Goal: Check status: Check status

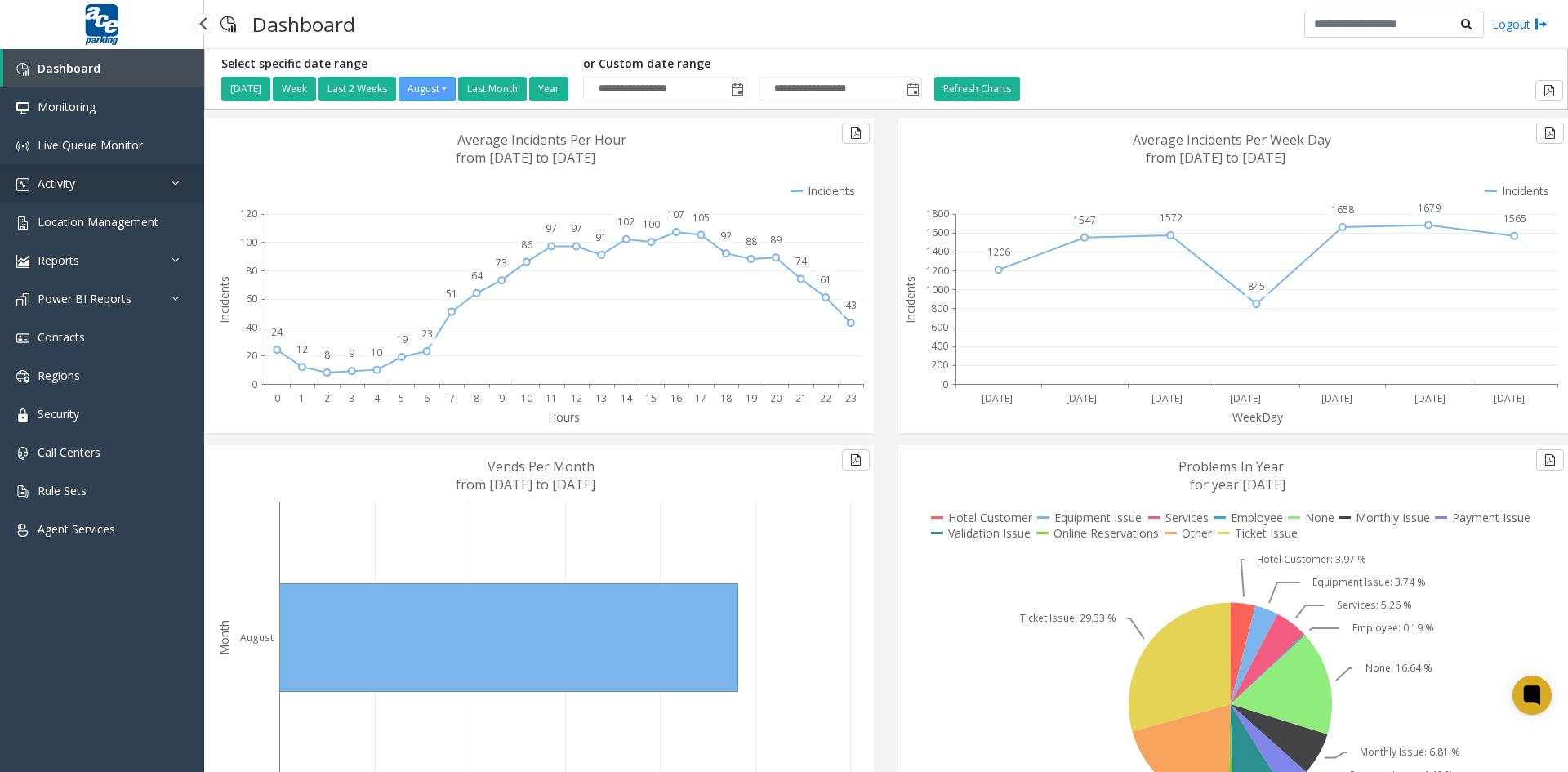
click at [128, 185] on link "Activity" at bounding box center [101, 183] width 204 height 38
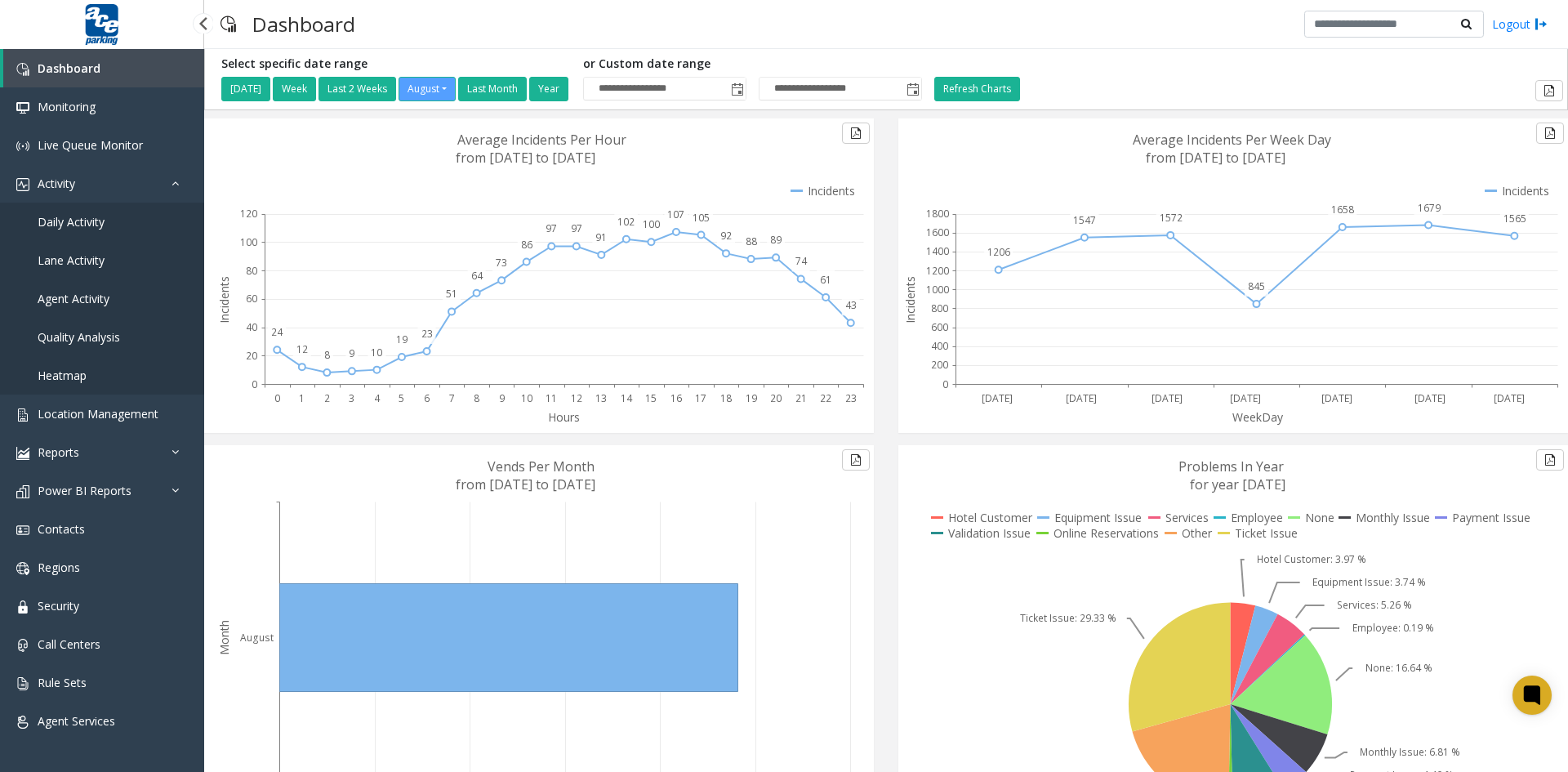
click at [108, 297] on span "Agent Activity" at bounding box center [73, 298] width 72 height 15
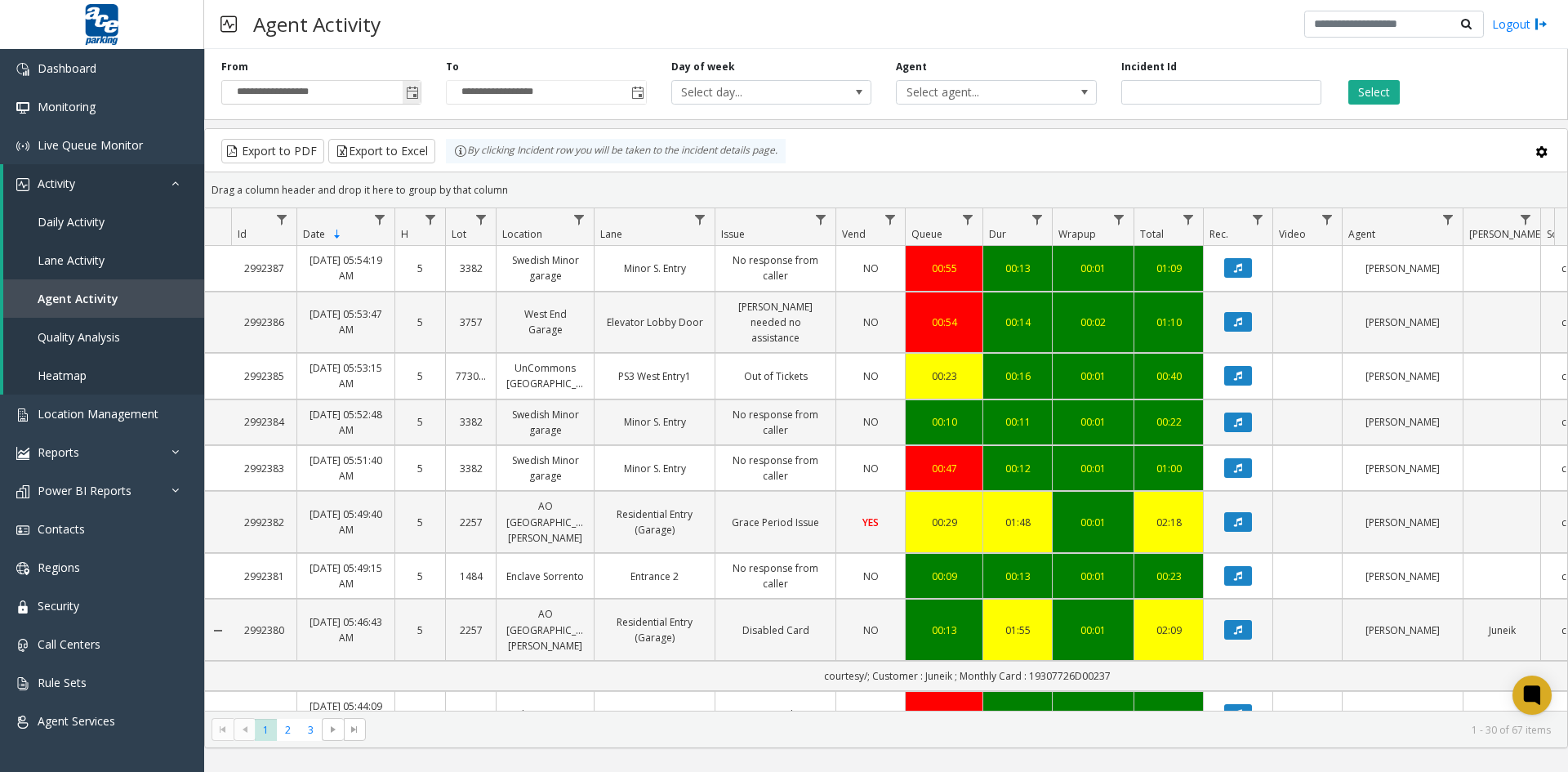
click at [412, 93] on span "Toggle popup" at bounding box center [412, 93] width 13 height 13
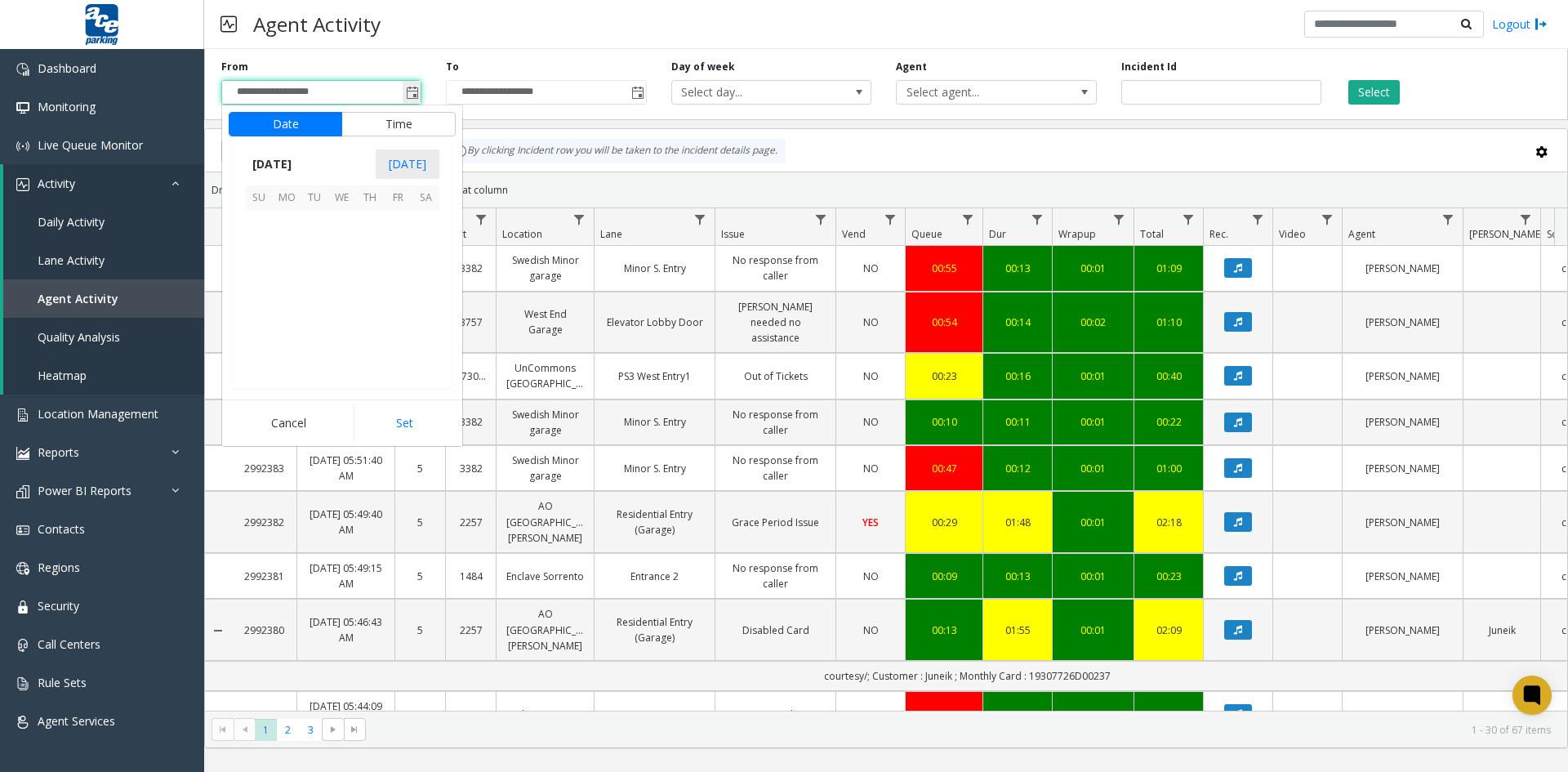
scroll to position [293154, 0]
click at [317, 279] on span "12" at bounding box center [314, 279] width 28 height 28
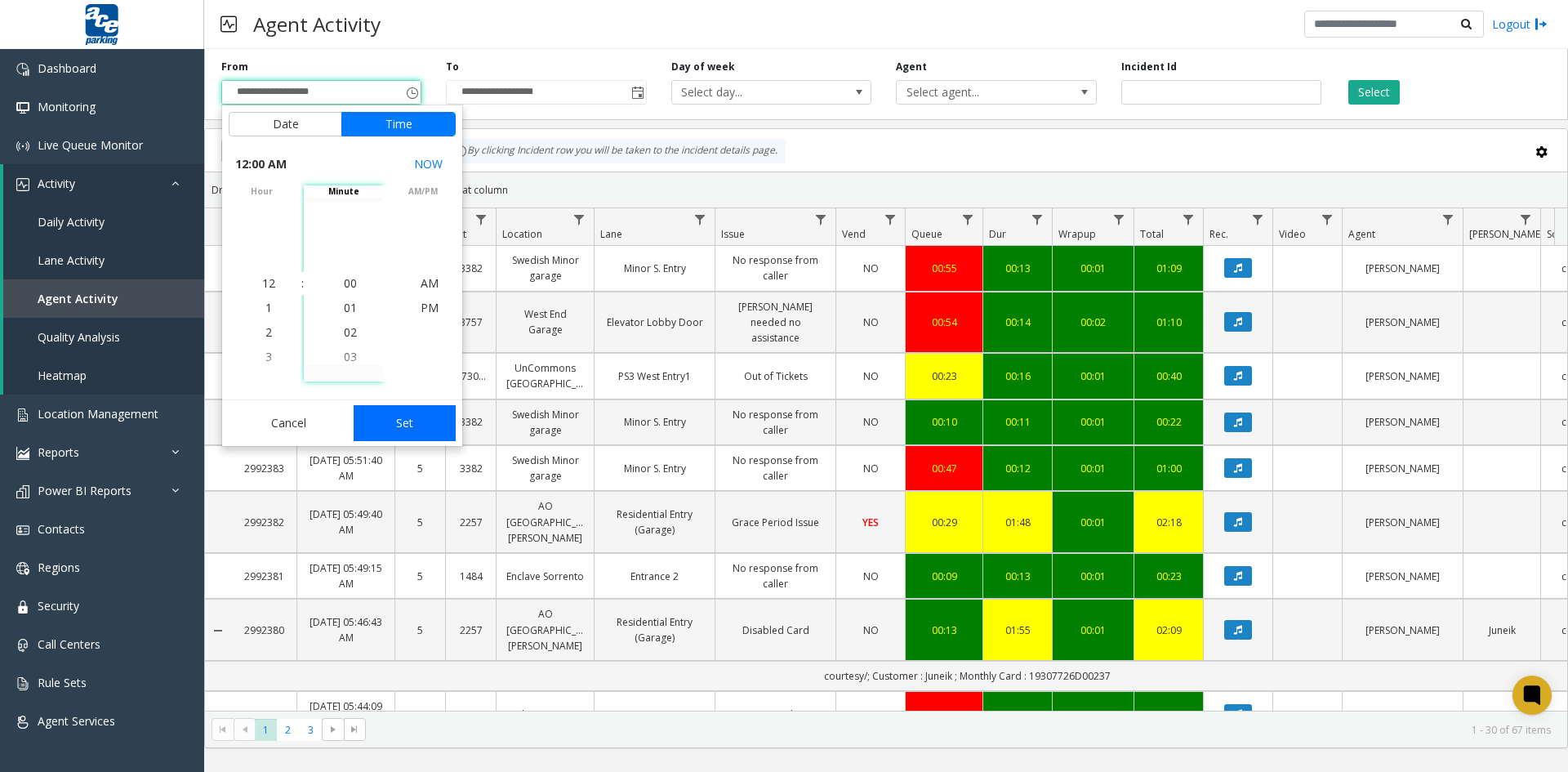
click at [393, 423] on button "Set" at bounding box center [405, 423] width 103 height 36
type input "**********"
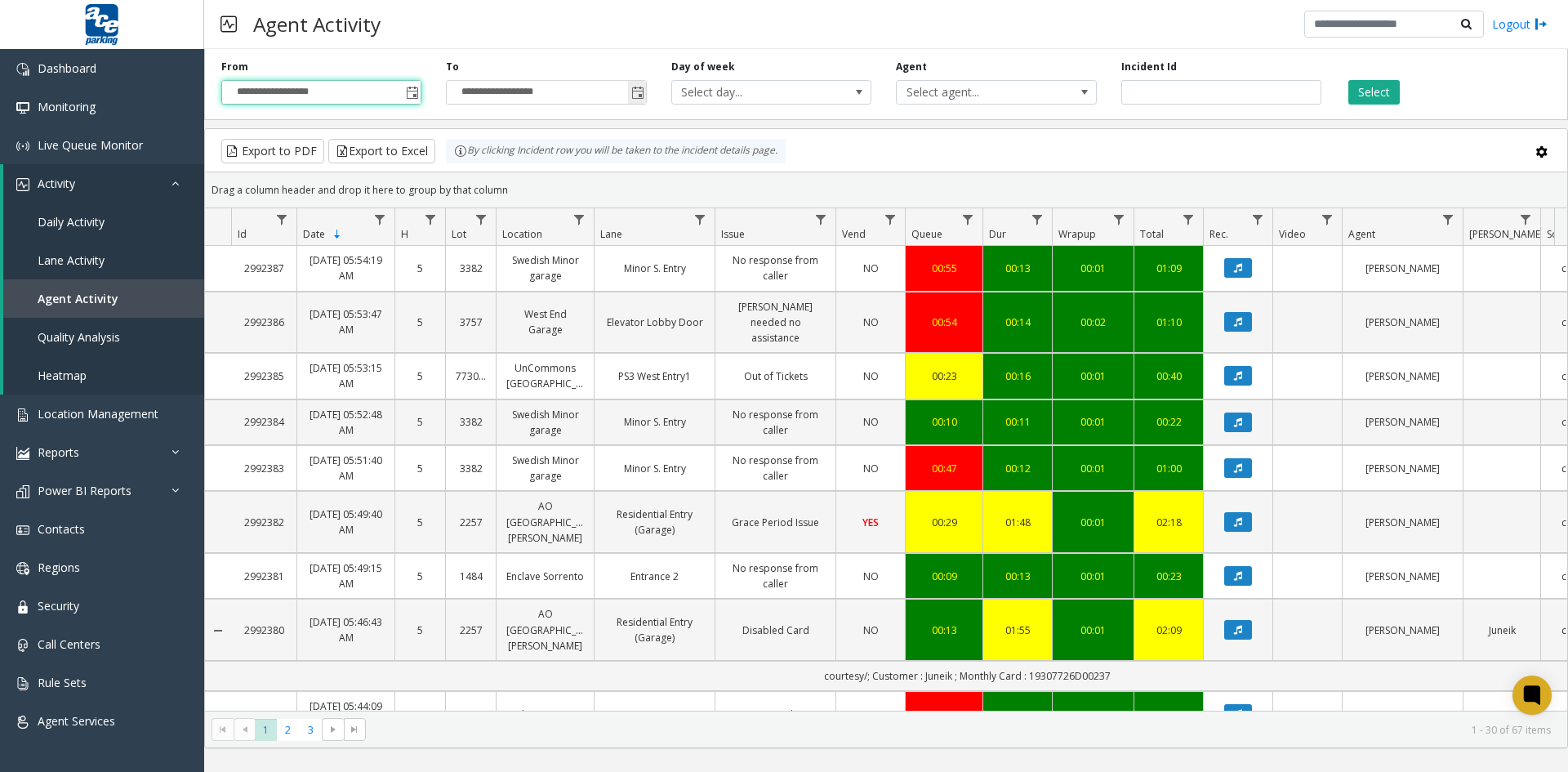
click at [642, 89] on span "Toggle popup" at bounding box center [638, 93] width 13 height 13
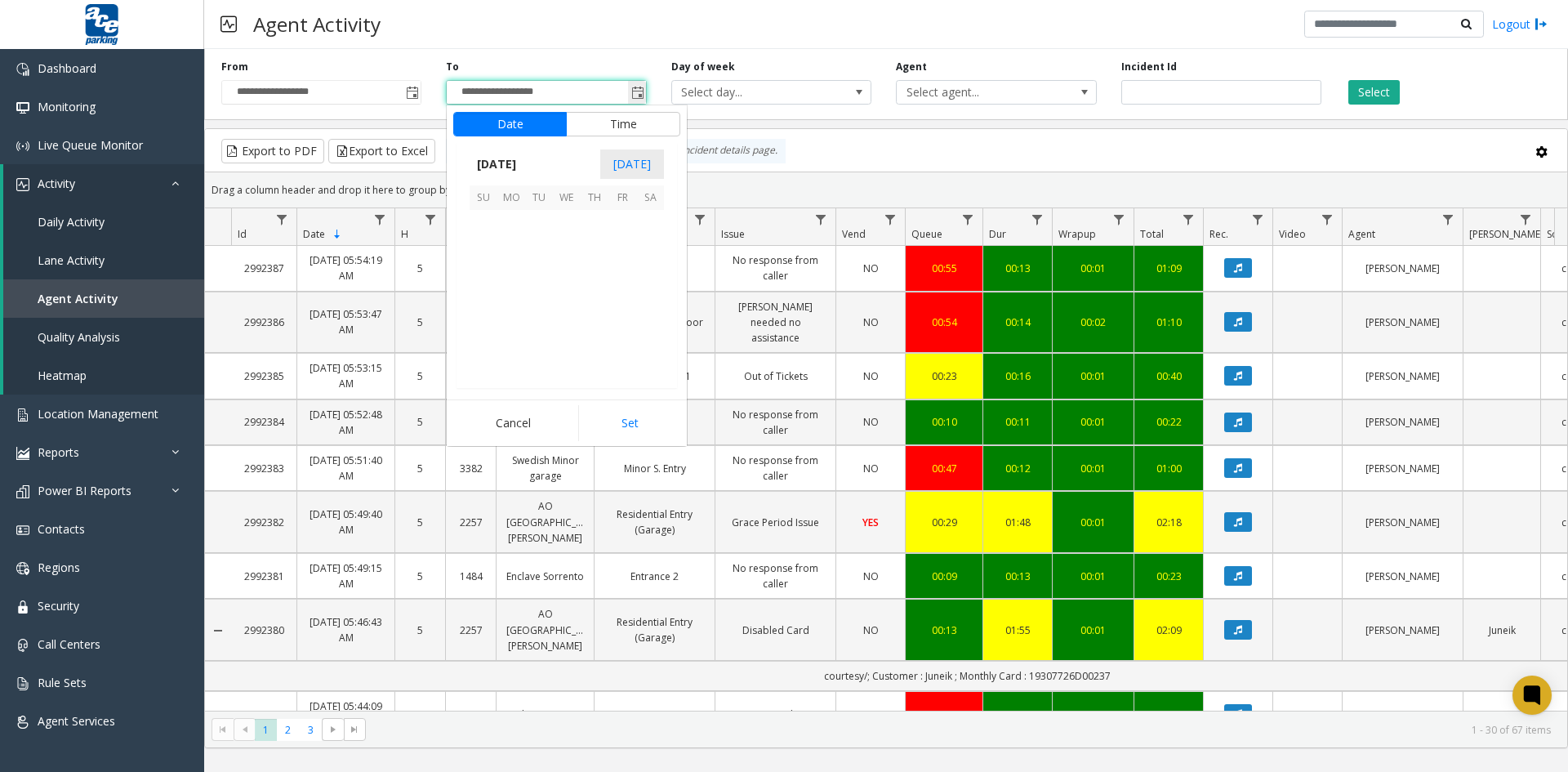
scroll to position [25, 0]
click at [537, 281] on span "12" at bounding box center [538, 279] width 28 height 28
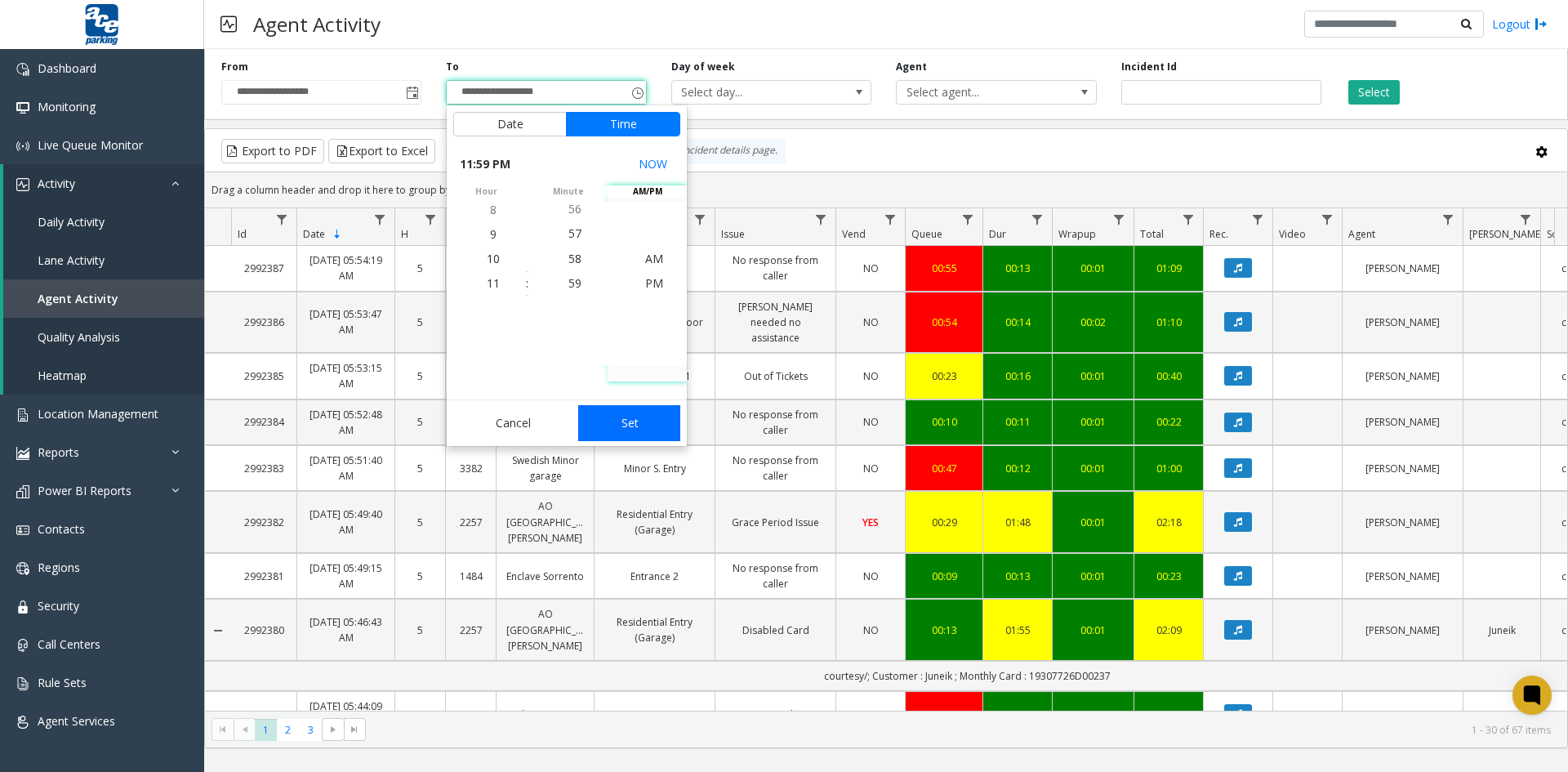
click at [639, 419] on button "Set" at bounding box center [630, 423] width 103 height 36
type input "**********"
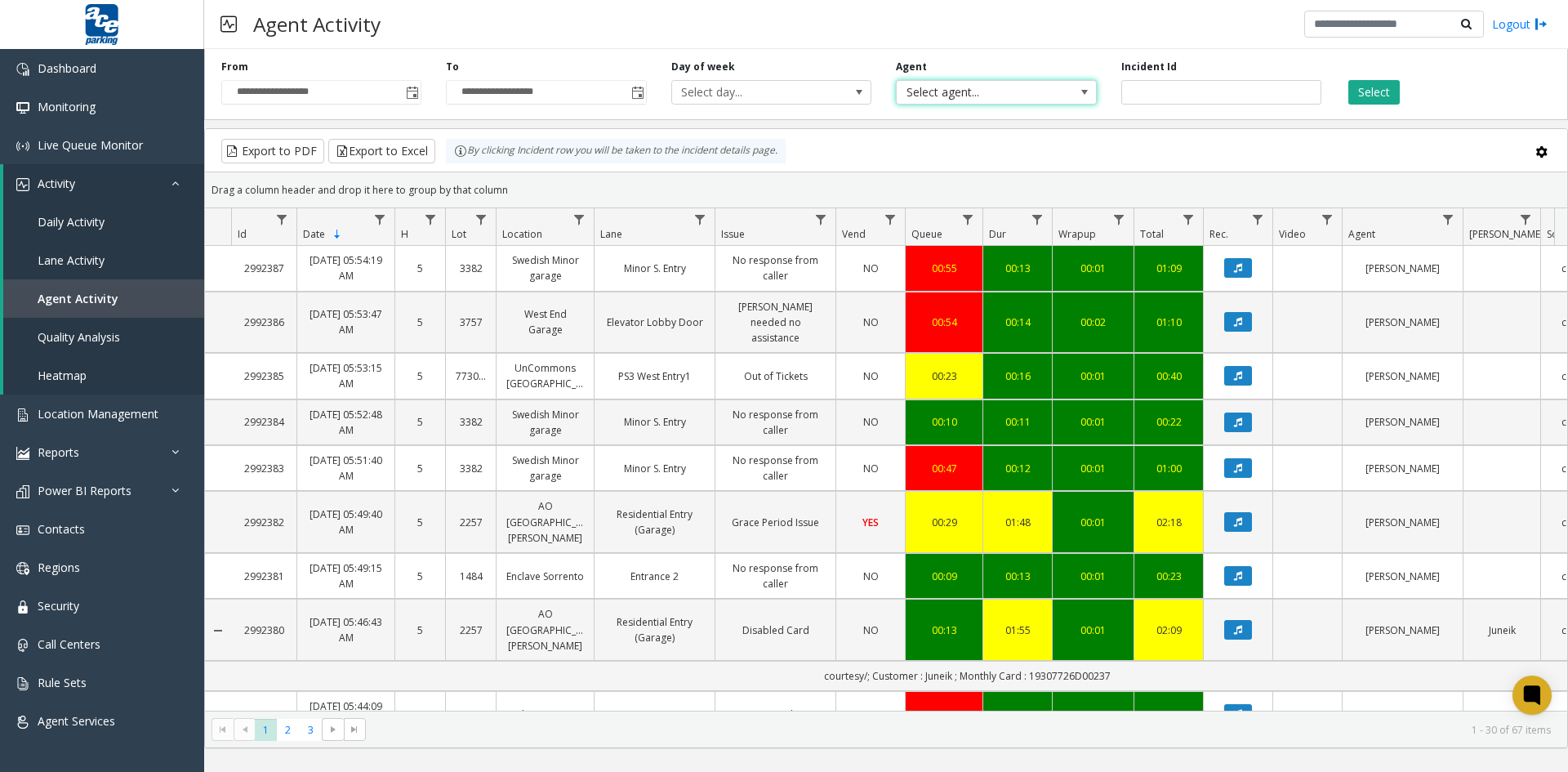
click at [1084, 91] on span at bounding box center [1085, 92] width 13 height 13
type input "*****"
click at [996, 205] on li "[PERSON_NAME]" at bounding box center [996, 200] width 195 height 22
click at [1378, 95] on button "Select" at bounding box center [1374, 93] width 52 height 25
